Goal: Task Accomplishment & Management: Manage account settings

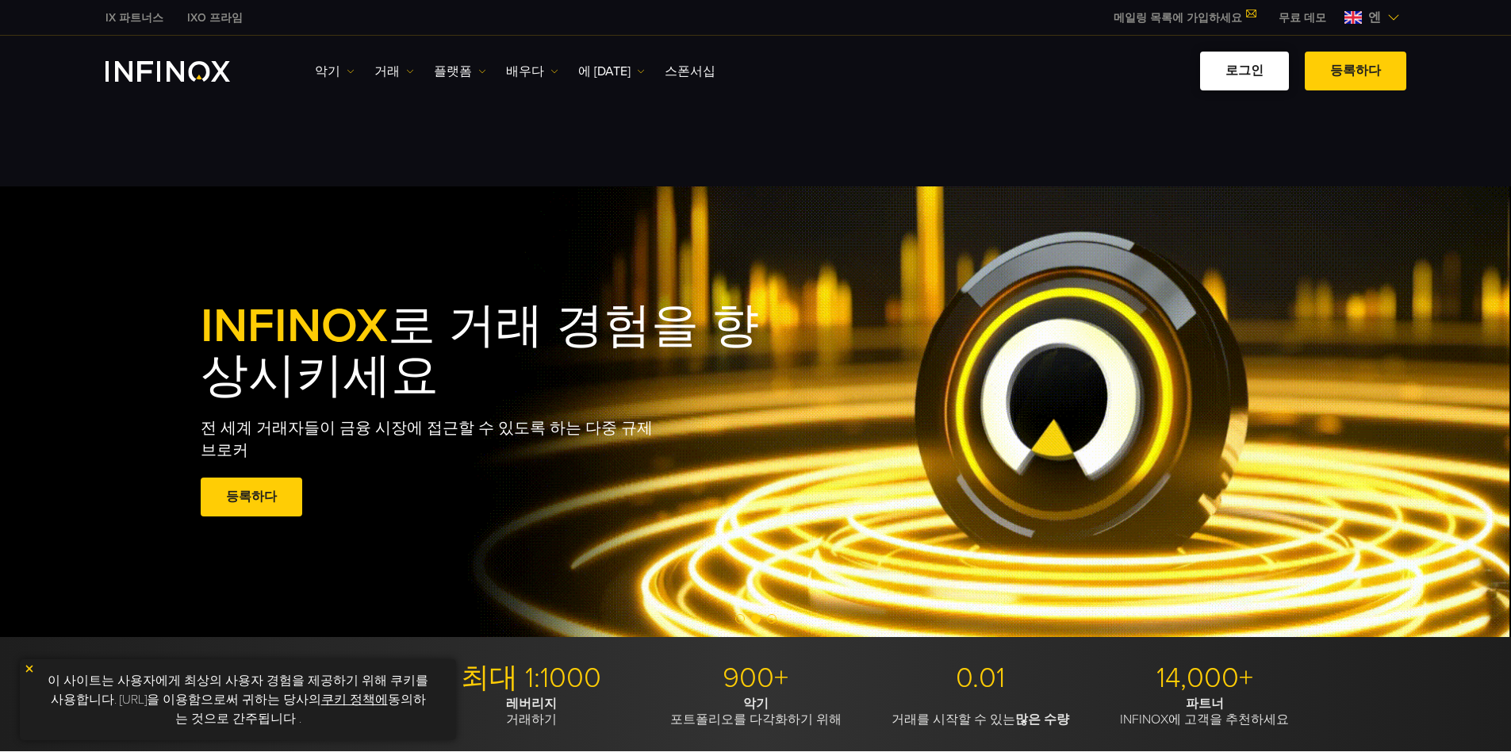
click at [1254, 75] on font "로그인" at bounding box center [1245, 71] width 38 height 16
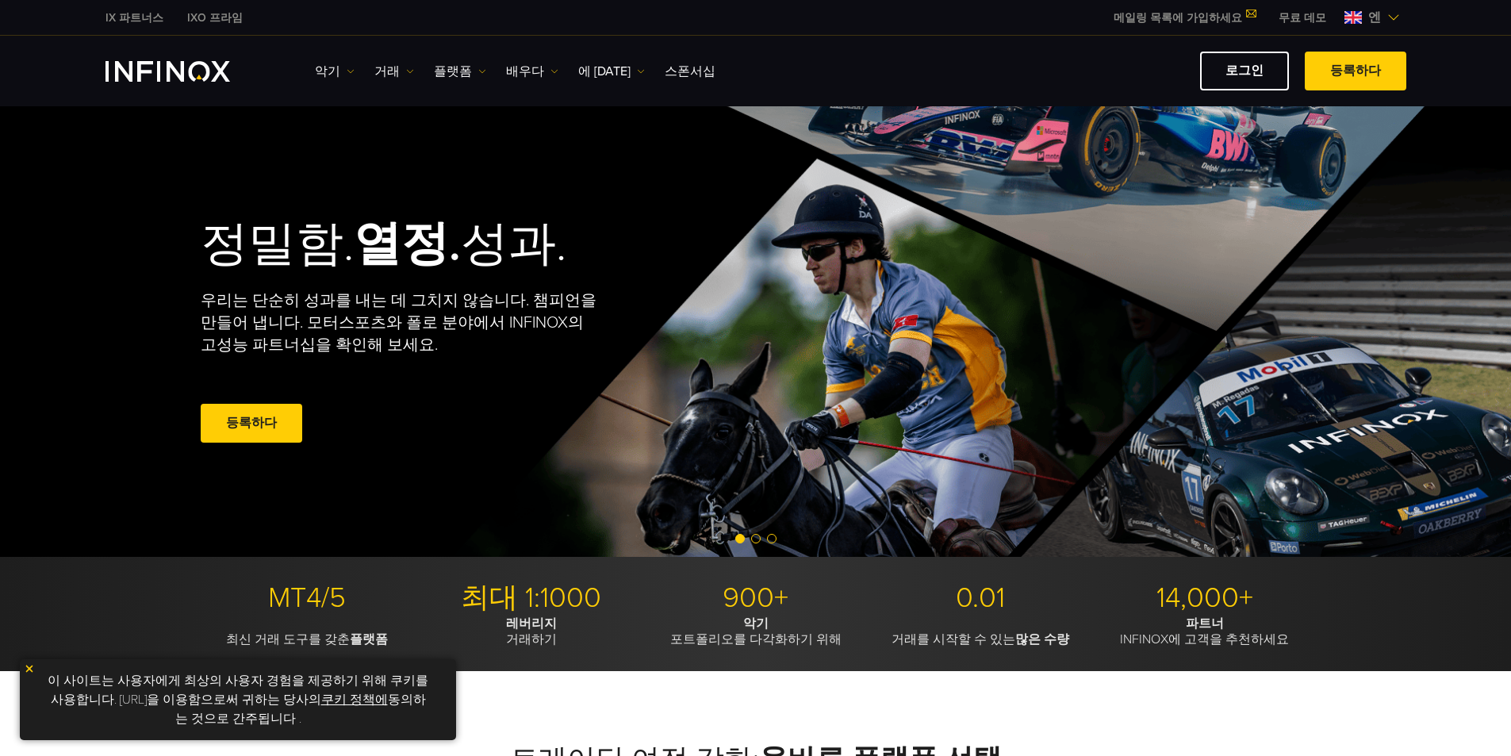
click at [1241, 70] on font "로그인" at bounding box center [1245, 71] width 38 height 16
